Goal: Task Accomplishment & Management: Manage account settings

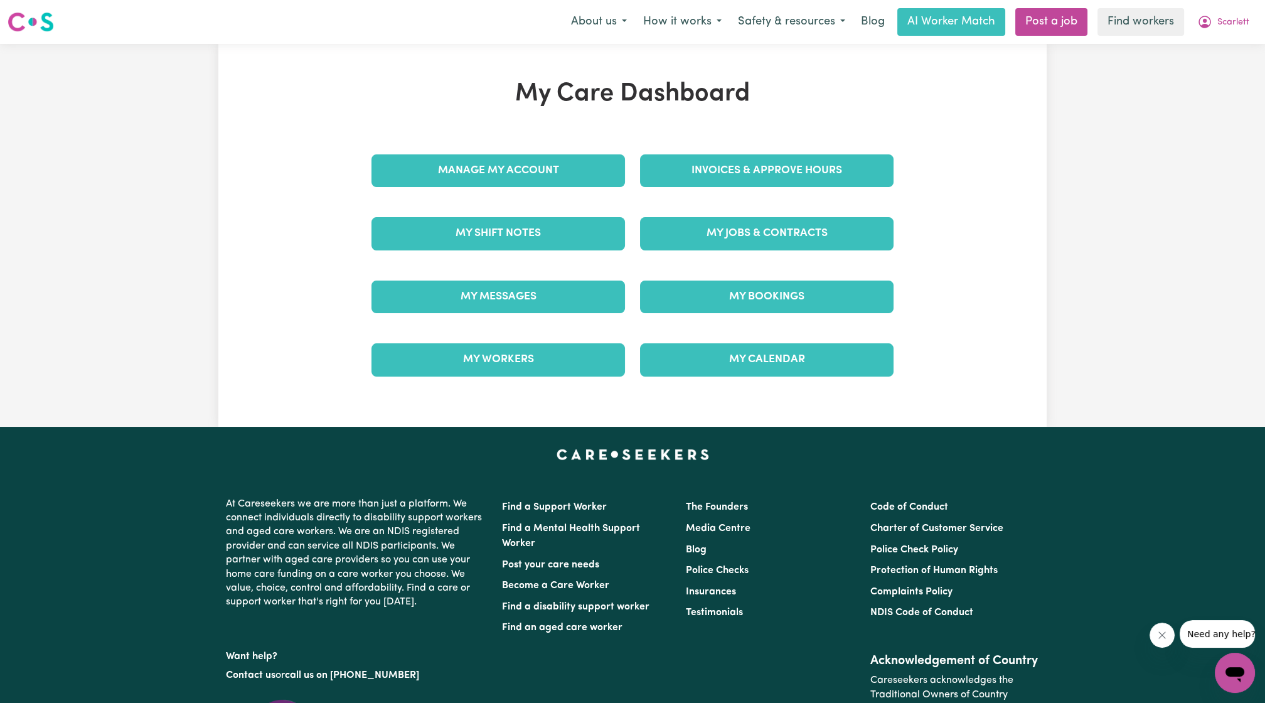
click at [493, 171] on link "Manage My Account" at bounding box center [497, 170] width 253 height 33
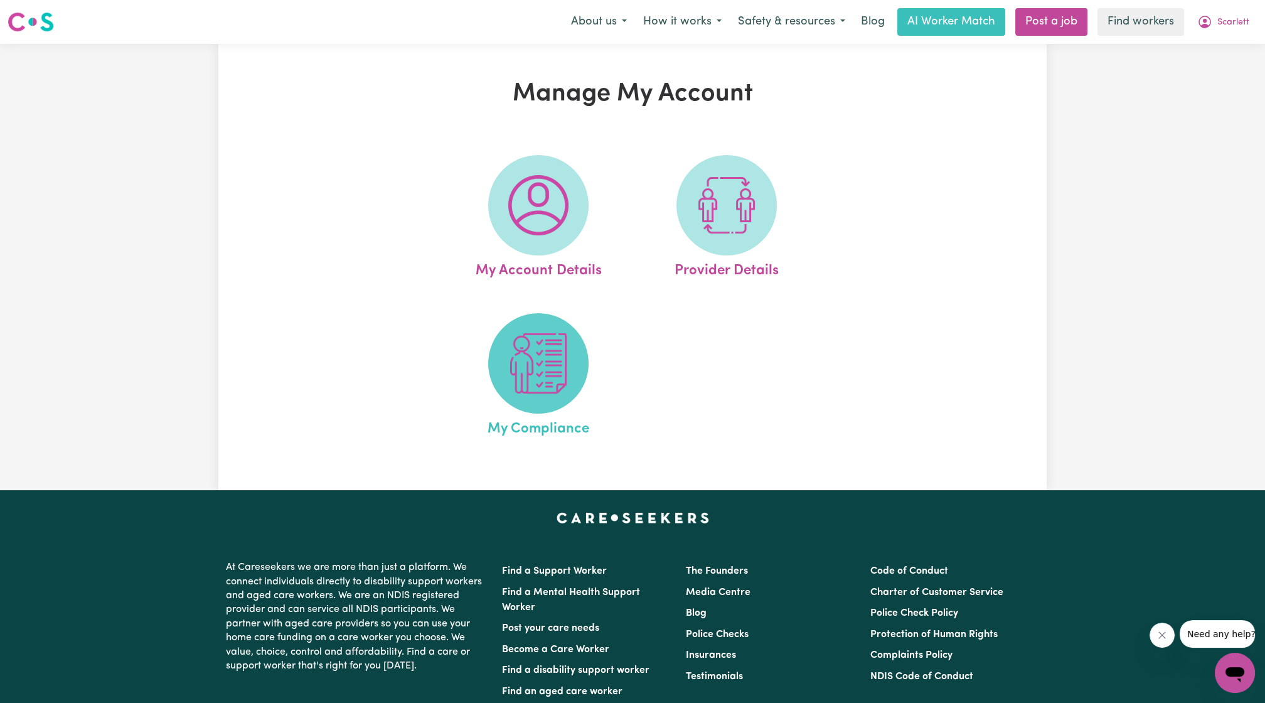
click at [508, 345] on img at bounding box center [538, 363] width 60 height 60
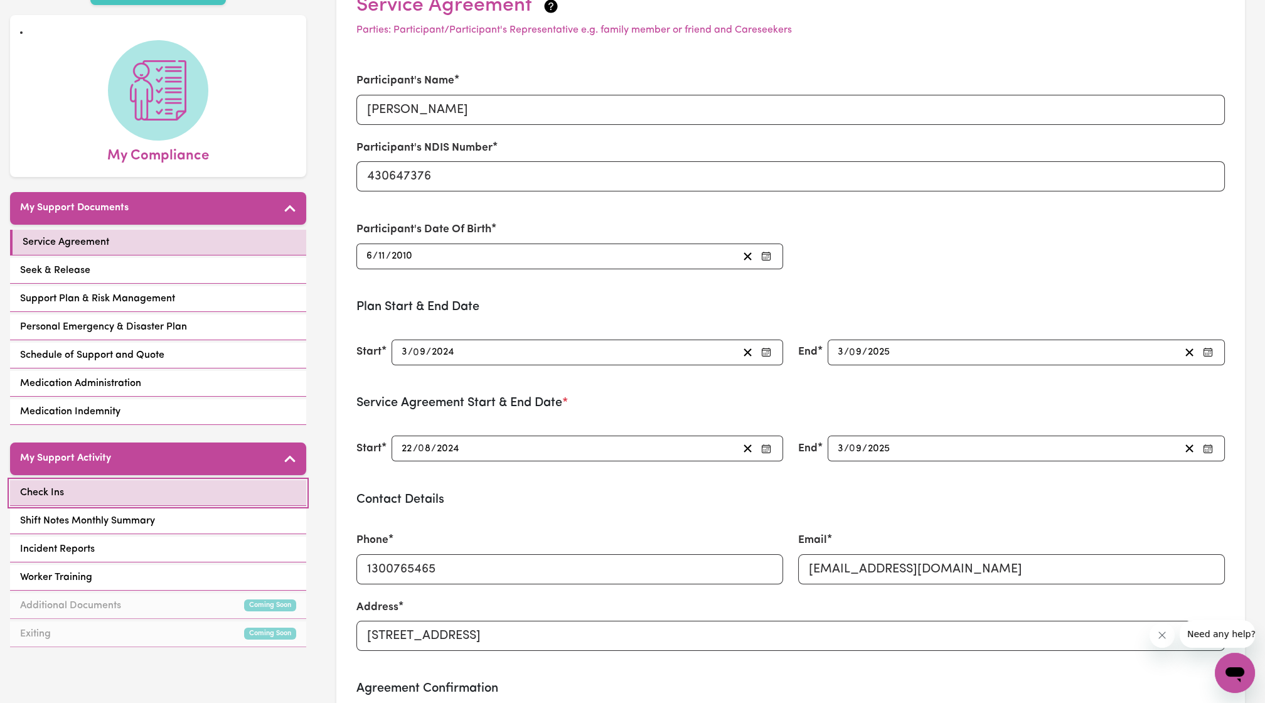
click at [217, 486] on link "Check Ins" at bounding box center [158, 493] width 296 height 26
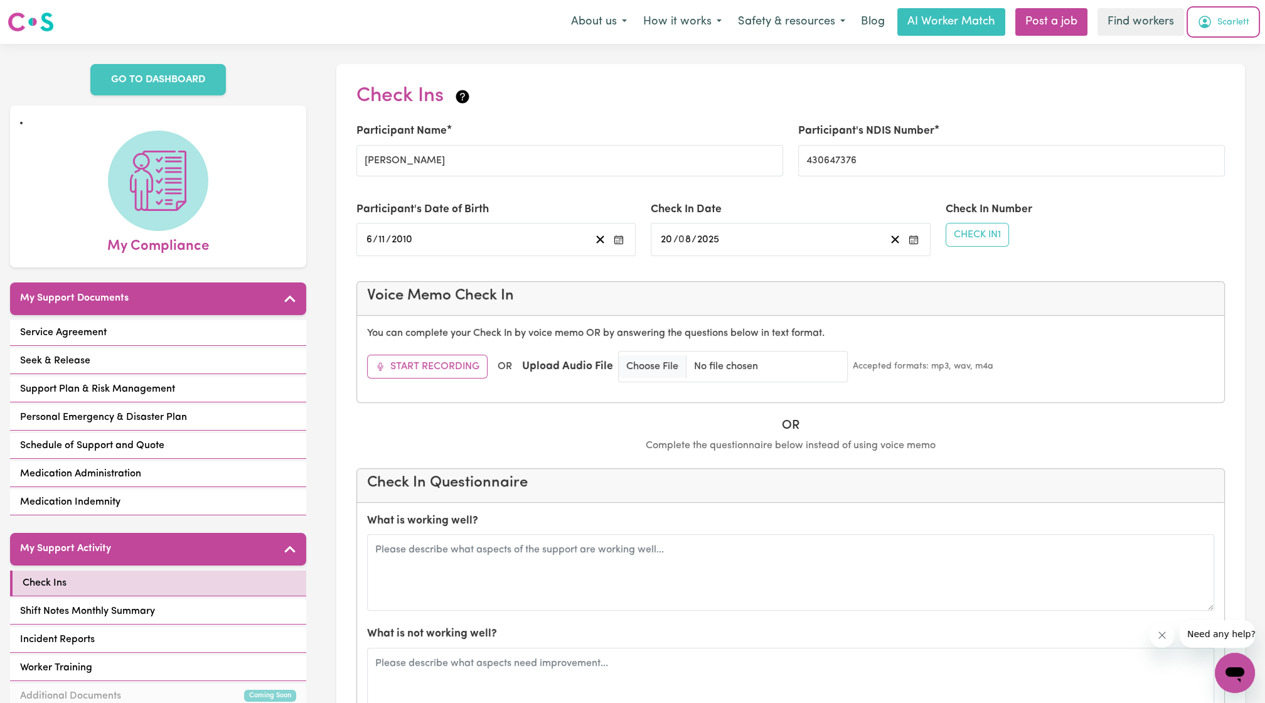
click at [1205, 20] on icon "My Account" at bounding box center [1205, 21] width 4 height 4
click at [1193, 75] on link "Logout" at bounding box center [1207, 72] width 99 height 24
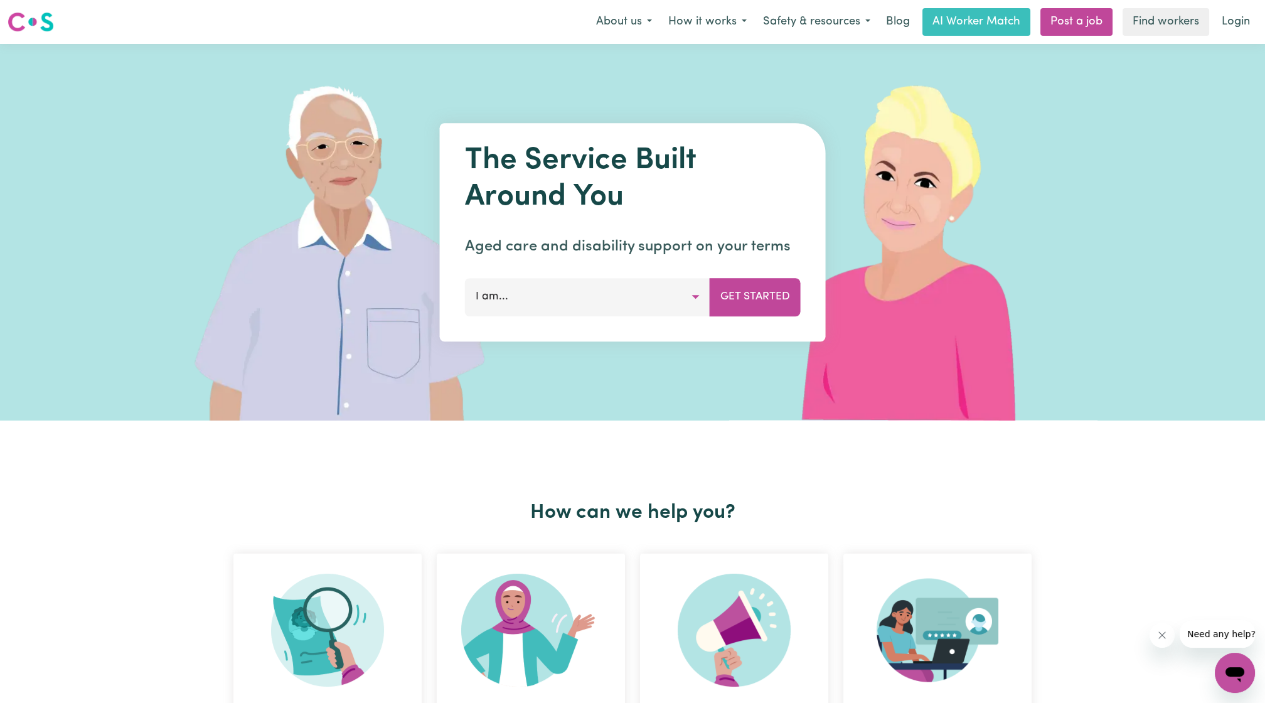
click at [1263, 7] on nav "Menu About us How it works Safety & resources Blog AI Worker Match Post a job F…" at bounding box center [632, 22] width 1265 height 44
click at [1252, 10] on link "Login" at bounding box center [1235, 22] width 43 height 28
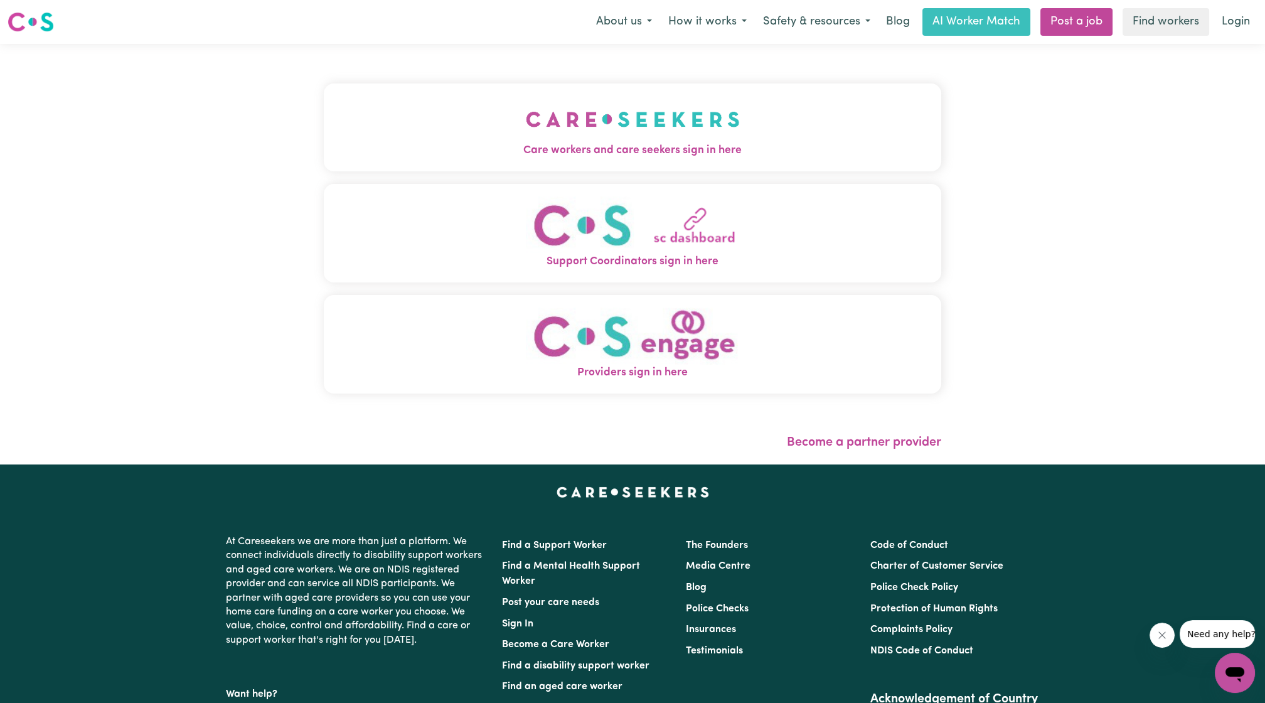
click at [686, 110] on img "Care workers and care seekers sign in here" at bounding box center [633, 119] width 214 height 46
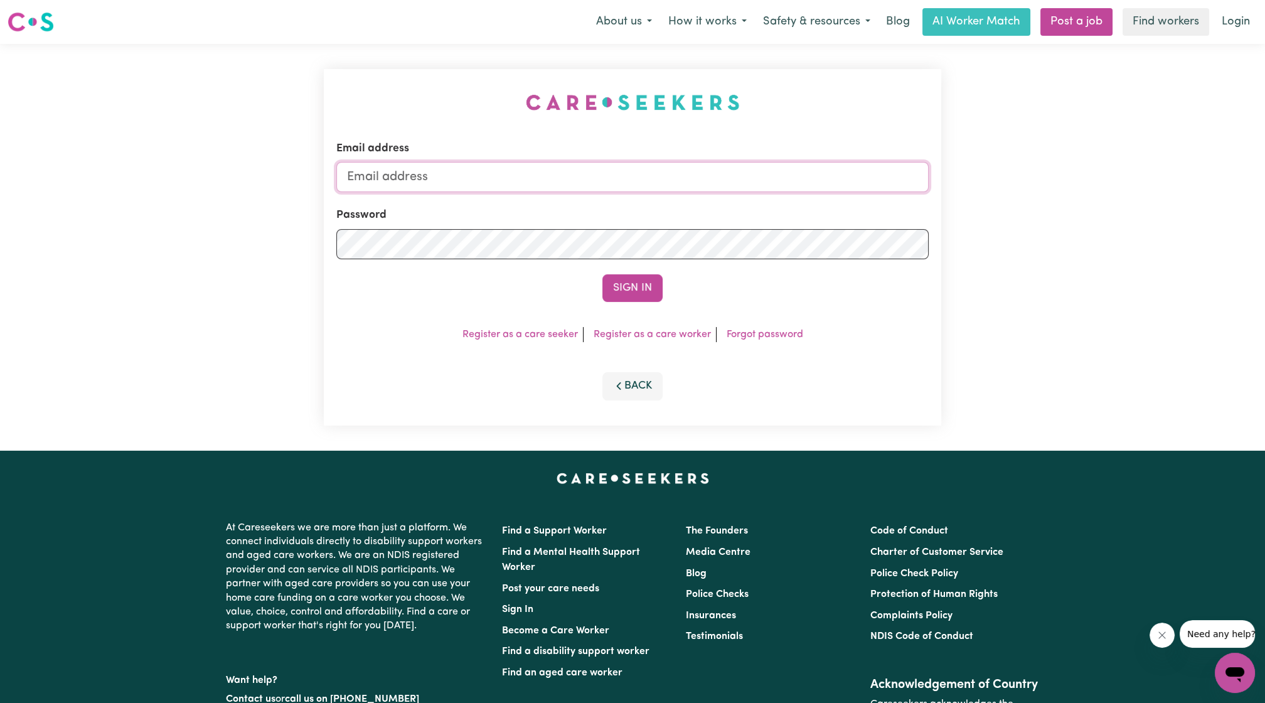
click at [631, 184] on input "Email address" at bounding box center [632, 177] width 592 height 30
drag, startPoint x: 410, startPoint y: 178, endPoint x: 748, endPoint y: 166, distance: 338.4
click at [748, 166] on input "[EMAIL_ADDRESS][PERSON_NAME][DOMAIN_NAME]" at bounding box center [632, 177] width 592 height 30
type input "[EMAIL_ADDRESS][DOMAIN_NAME]"
click at [619, 307] on div "Email address [EMAIL_ADDRESS][DOMAIN_NAME] Password Sign In Register as a care …" at bounding box center [632, 247] width 617 height 356
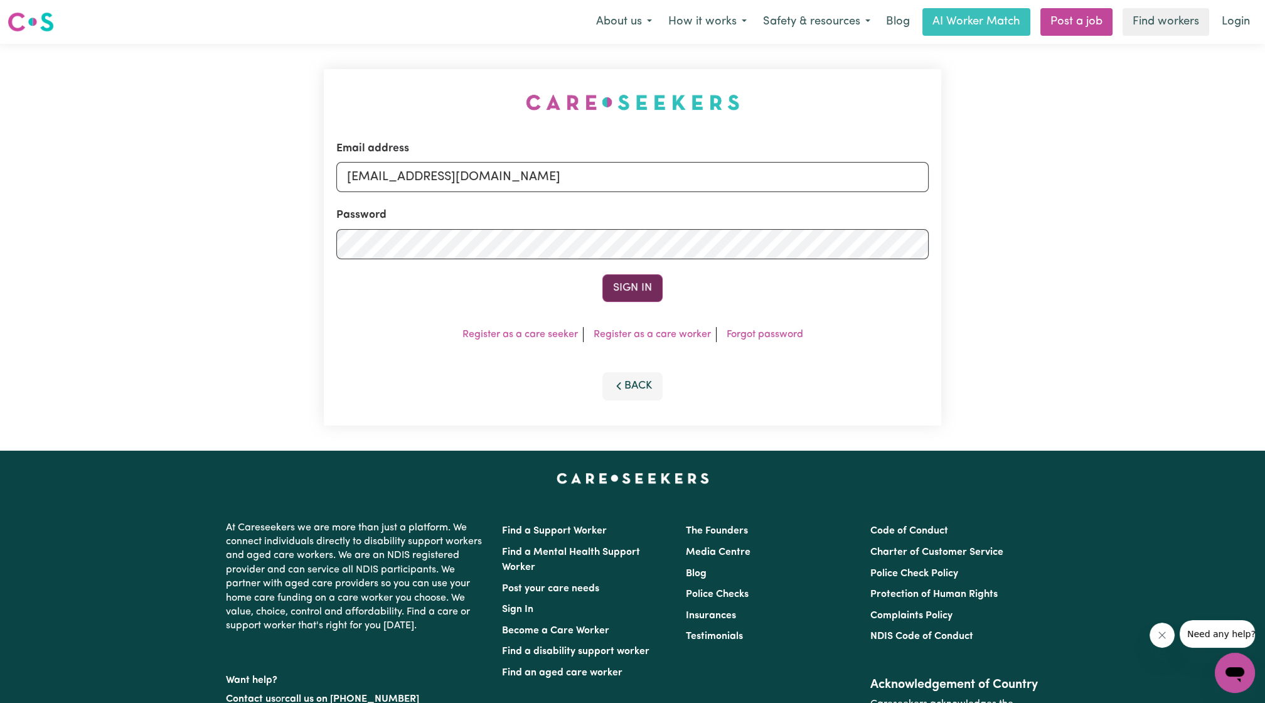
click at [634, 280] on button "Sign In" at bounding box center [632, 288] width 60 height 28
